Goal: Navigation & Orientation: Find specific page/section

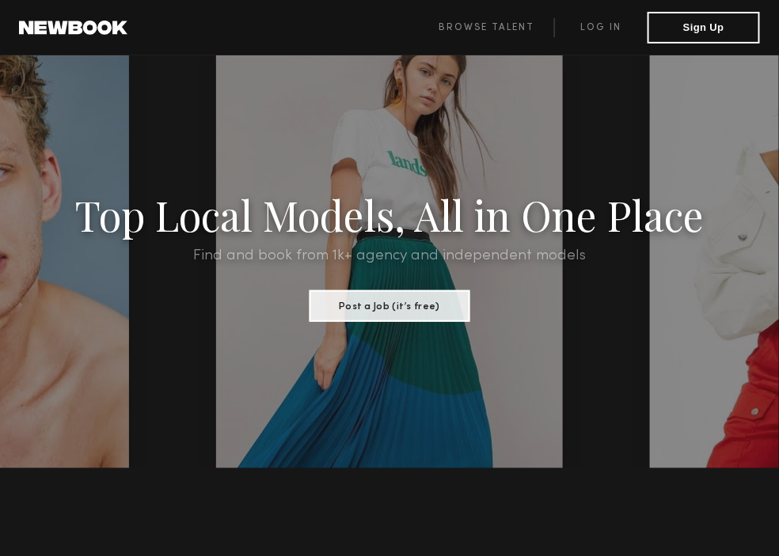
scroll to position [65, 0]
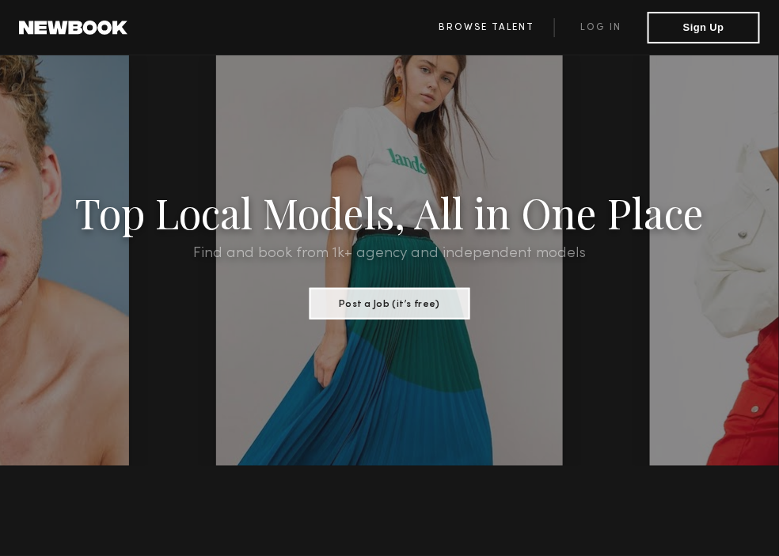
click at [484, 28] on link "Browse Talent" at bounding box center [486, 27] width 135 height 19
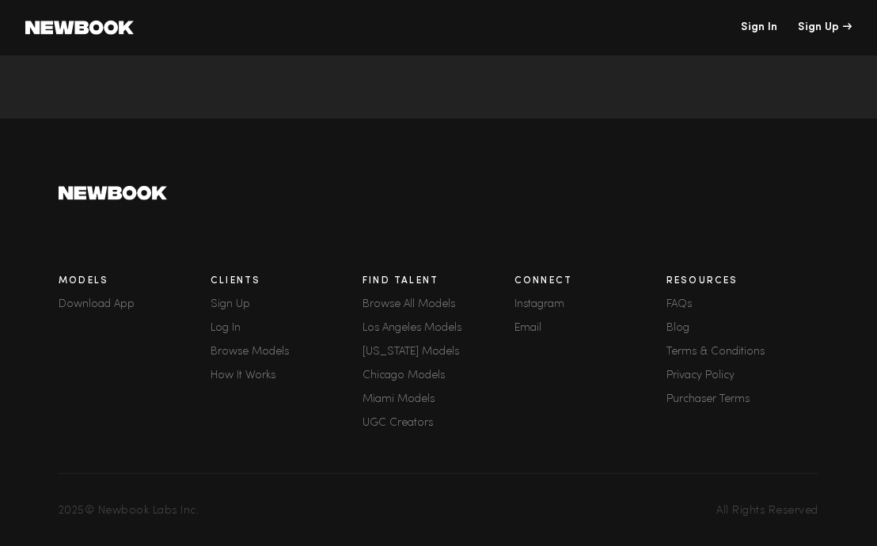
scroll to position [5617, 0]
click at [422, 300] on link "Browse All Models" at bounding box center [439, 304] width 152 height 11
click at [421, 329] on link "Los Angeles Models" at bounding box center [439, 328] width 152 height 11
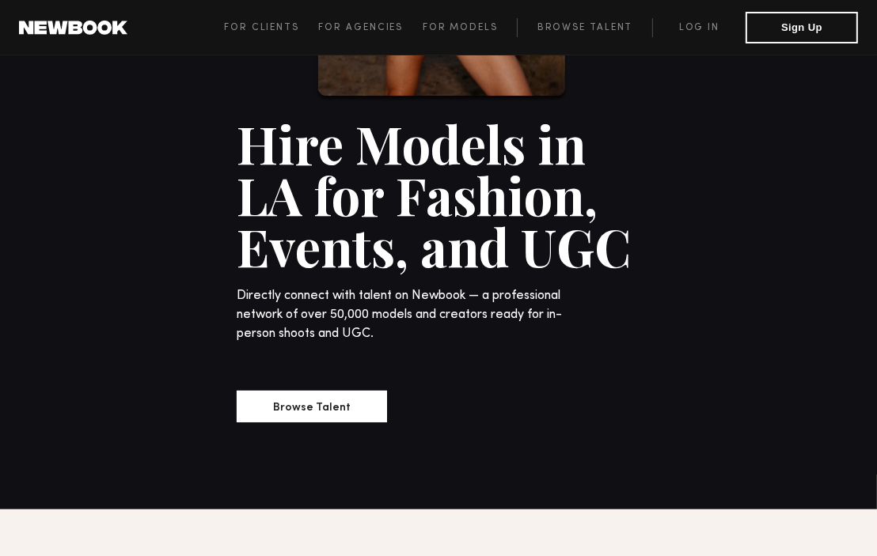
scroll to position [335, 0]
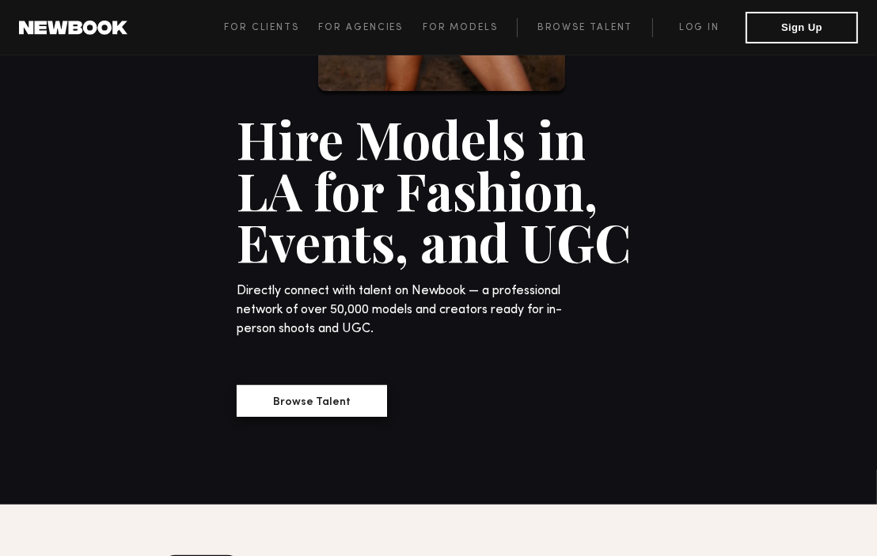
click at [336, 414] on button "Browse Talent" at bounding box center [312, 401] width 150 height 32
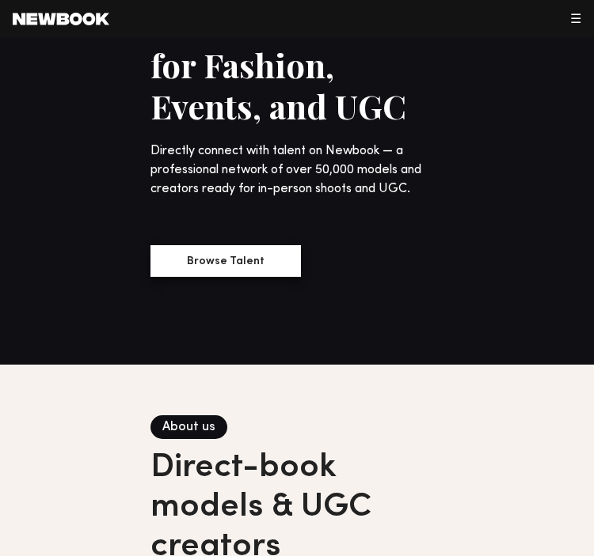
scroll to position [0, 0]
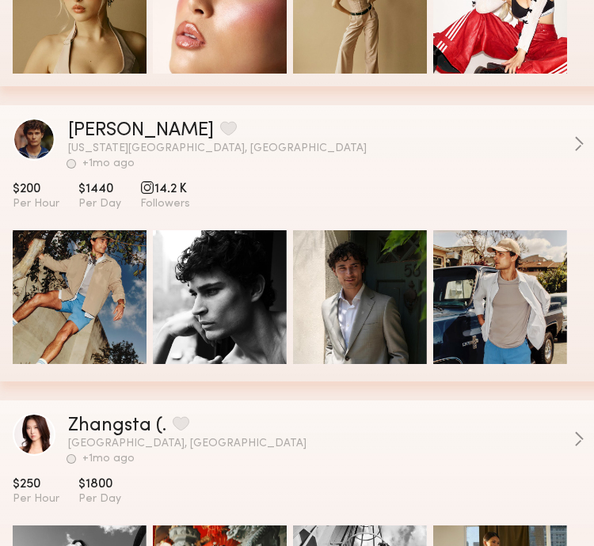
scroll to position [374, 0]
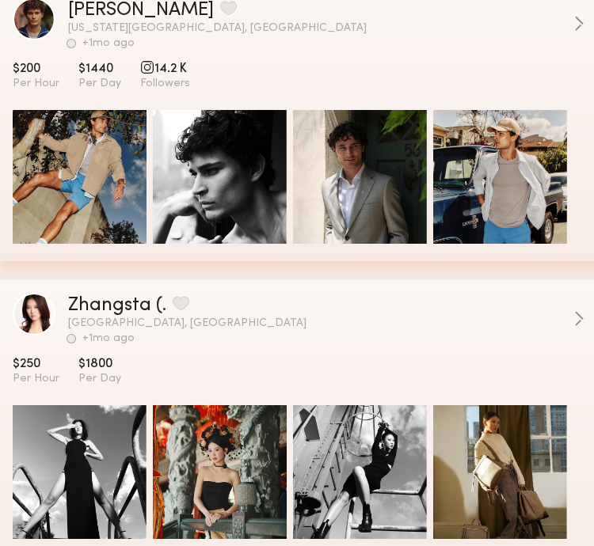
click at [113, 181] on div "grid" at bounding box center [80, 177] width 134 height 134
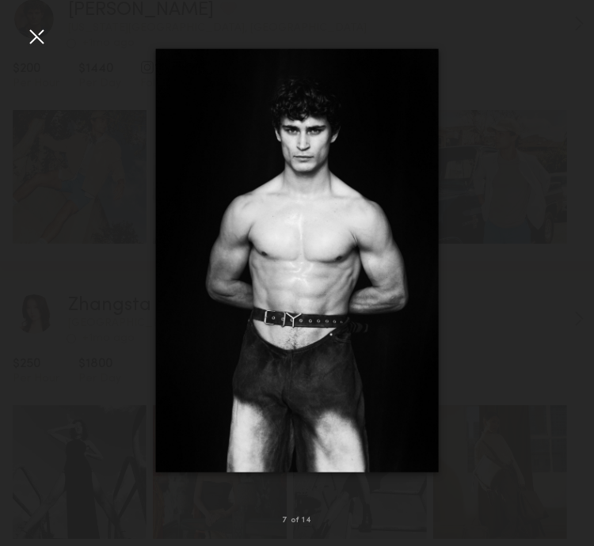
click at [339, 25] on nb-gallery-light "7 of 14" at bounding box center [297, 273] width 594 height 546
click at [446, 196] on div at bounding box center [297, 260] width 594 height 470
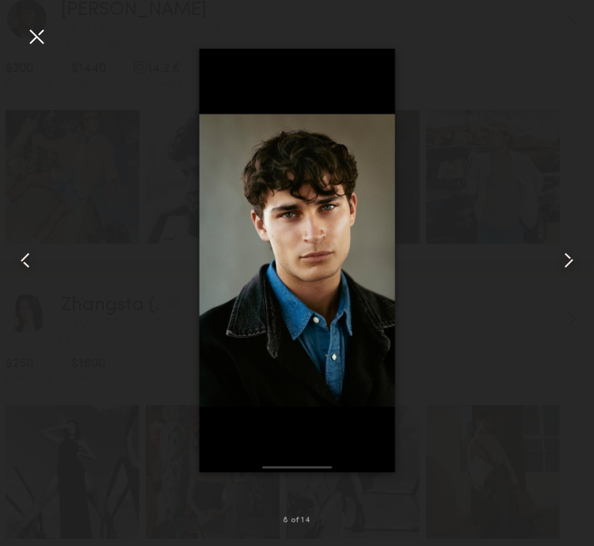
scroll to position [374, 10]
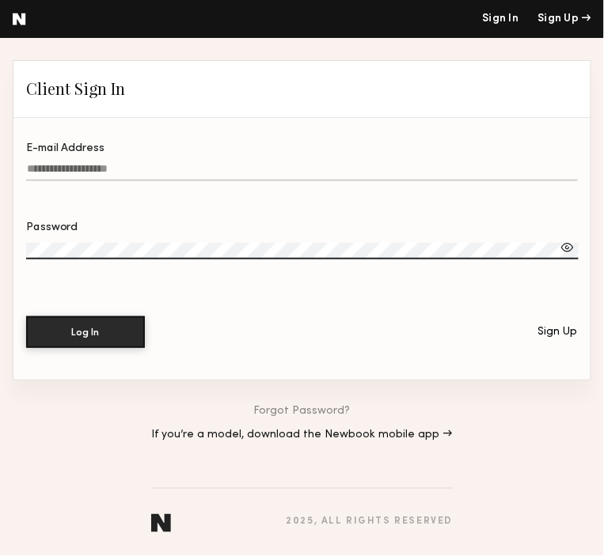
click at [417, 77] on header "Client Sign In" at bounding box center [301, 89] width 577 height 57
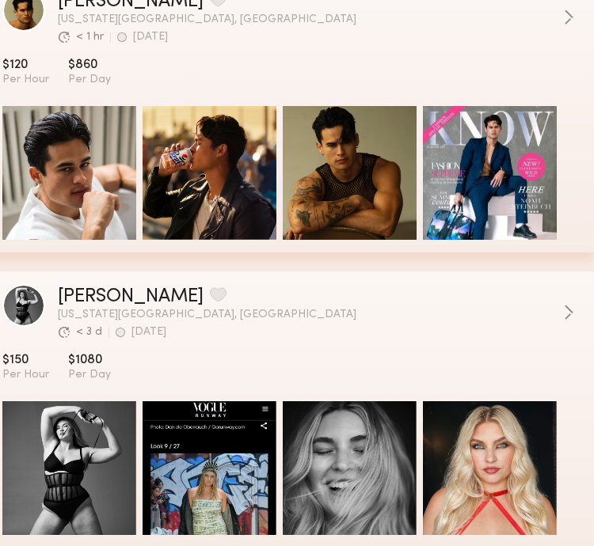
scroll to position [4500, 10]
